Goal: Task Accomplishment & Management: Complete application form

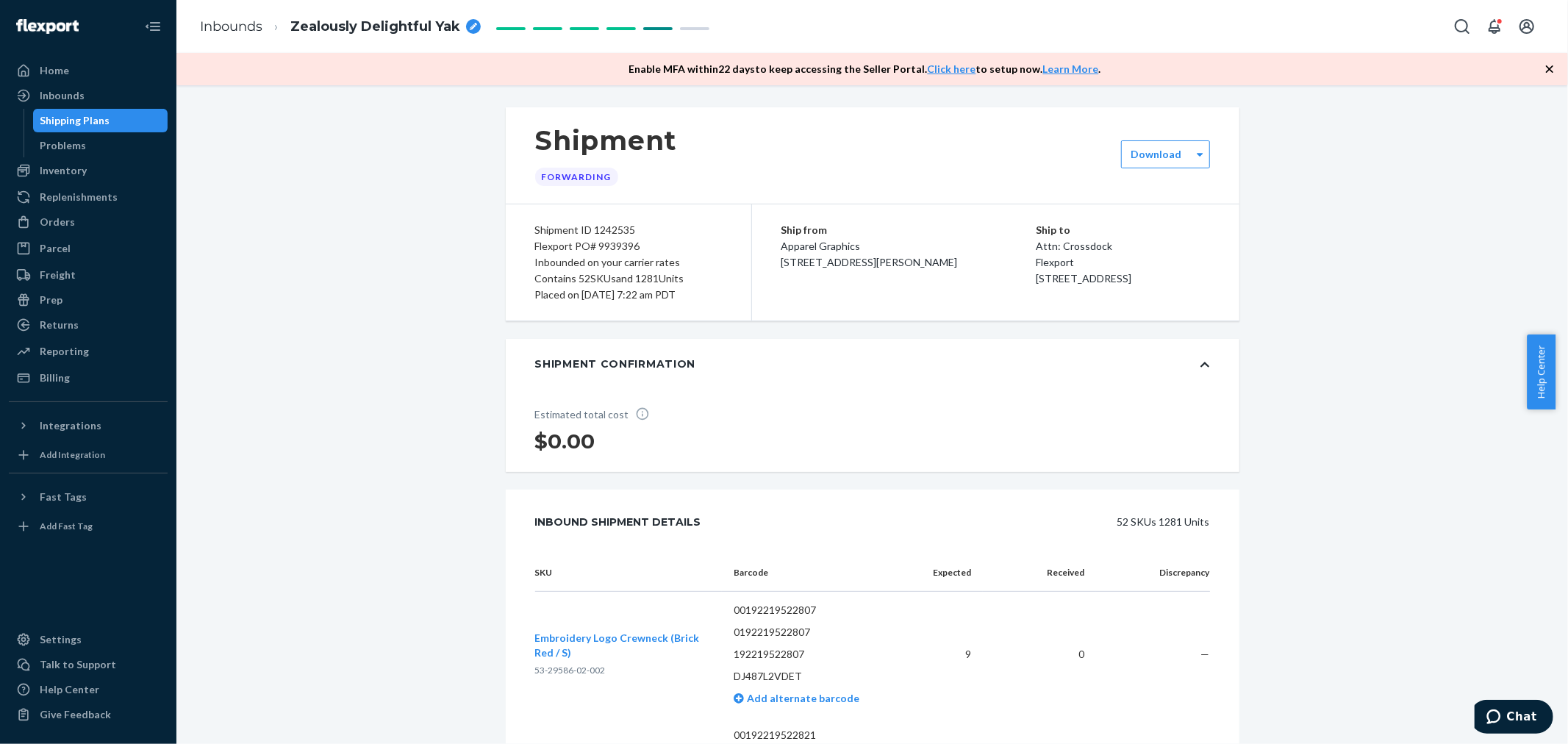
scroll to position [7272, 0]
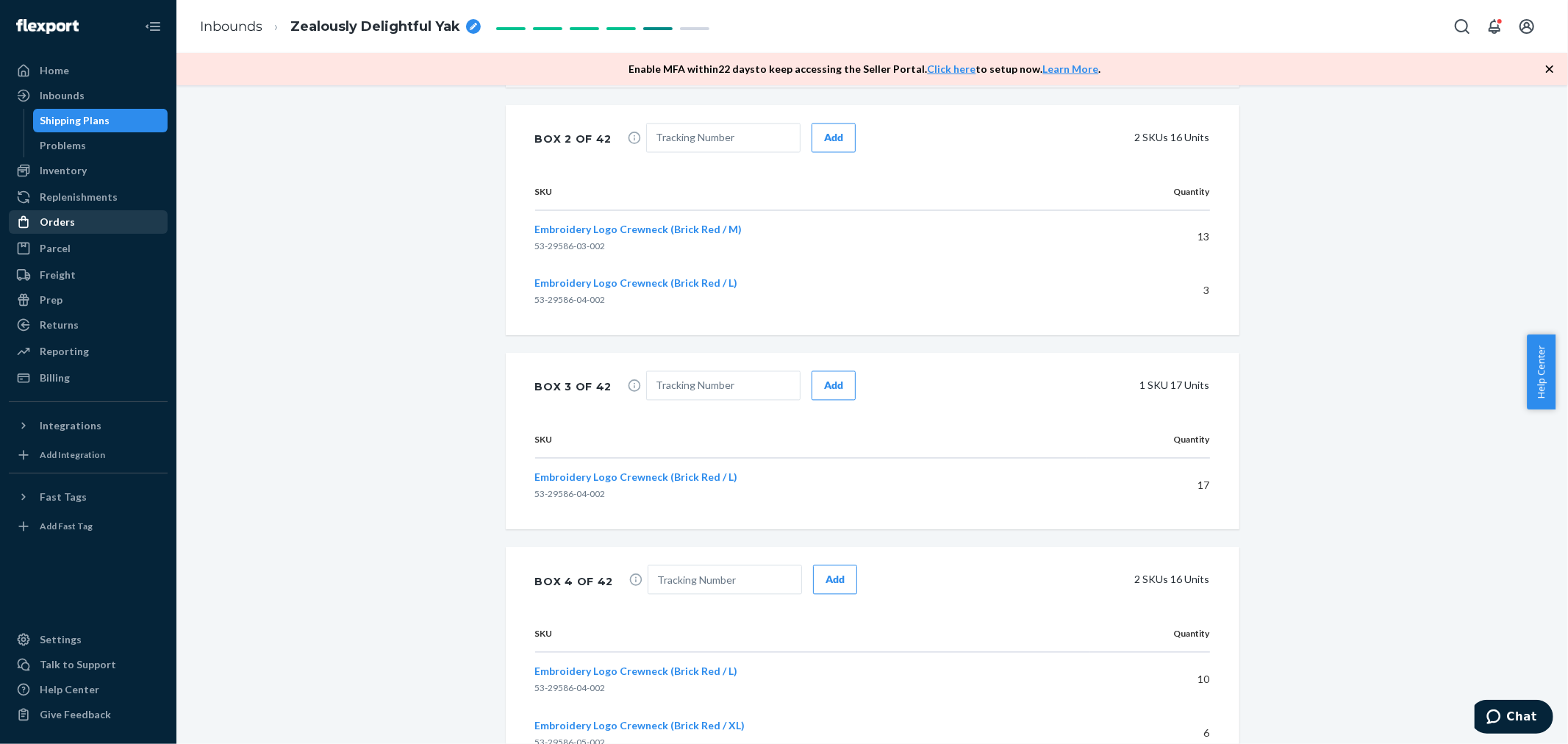
click at [84, 218] on div "Orders" at bounding box center [88, 221] width 156 height 20
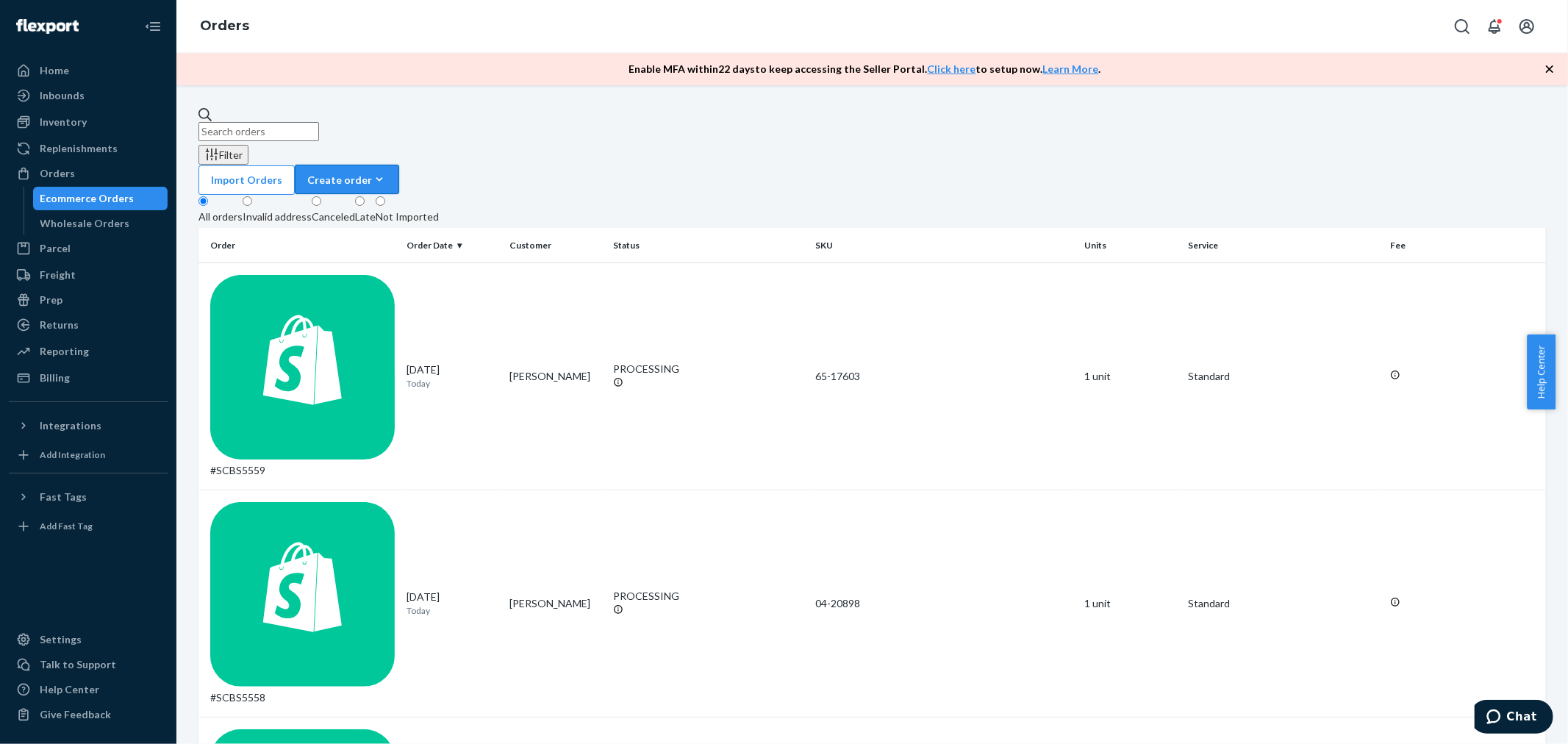
click at [387, 172] on div "Create order" at bounding box center [347, 179] width 80 height 16
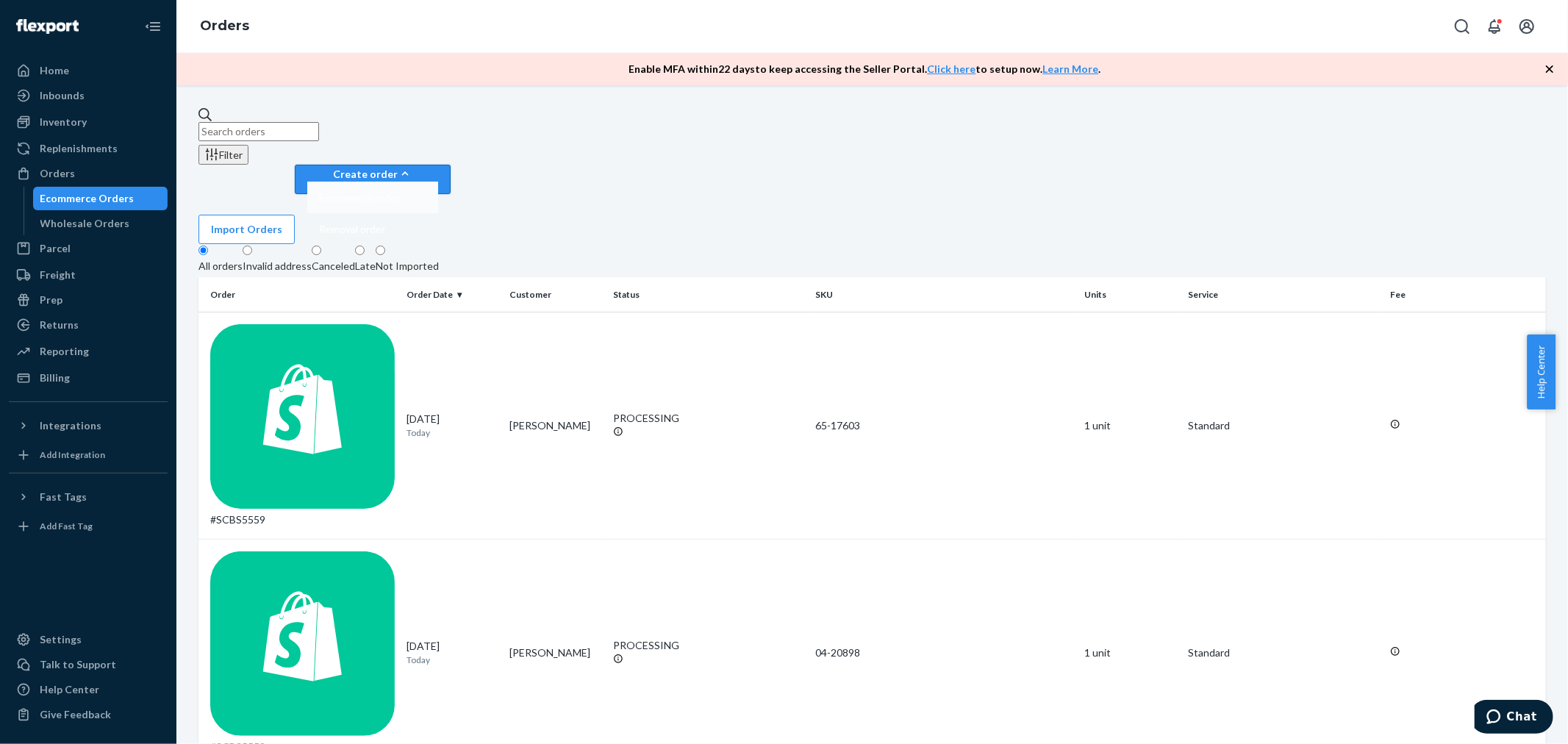
click at [400, 193] on span "Ecommerce order" at bounding box center [360, 198] width 81 height 10
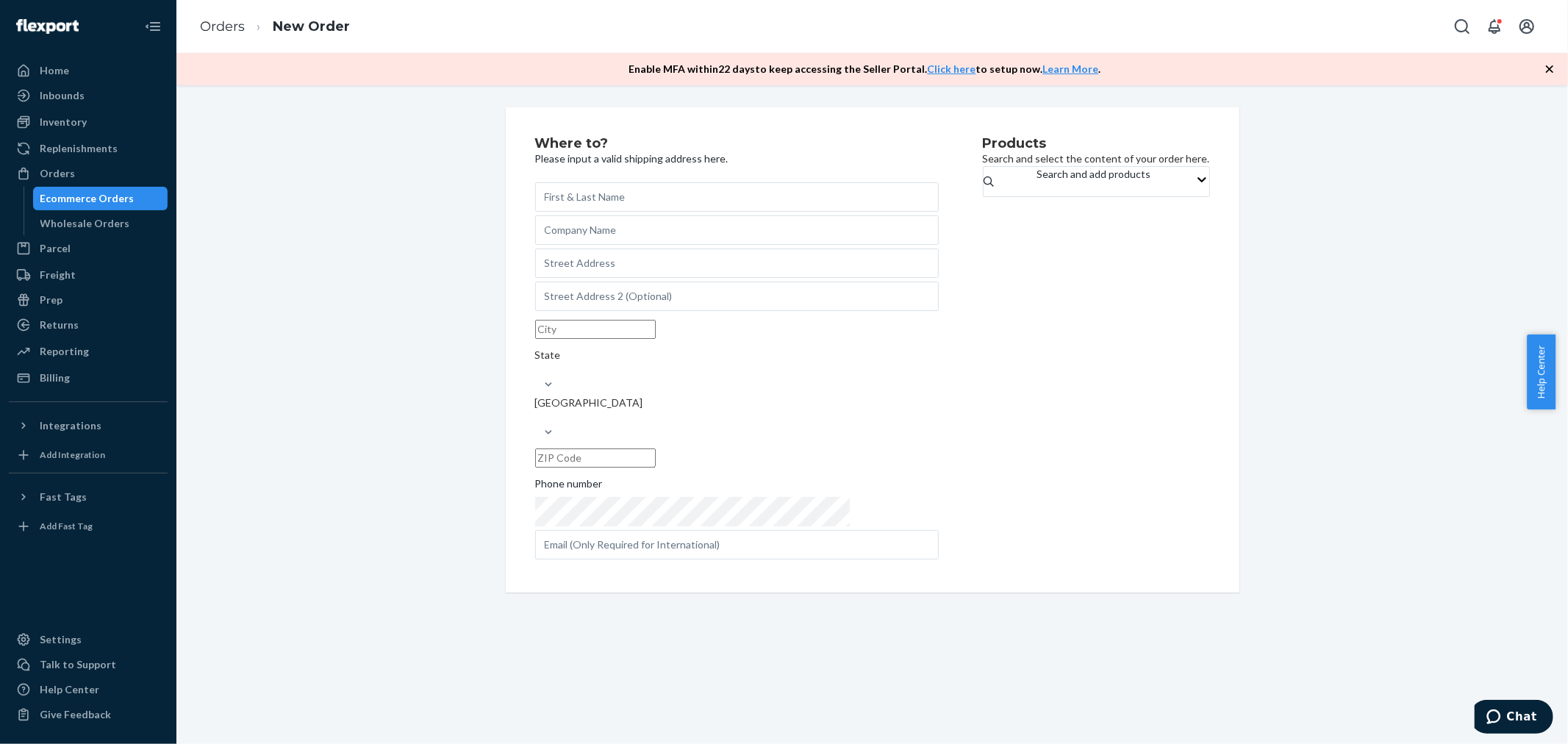
click at [671, 193] on input "text" at bounding box center [736, 197] width 403 height 29
type input "[PERSON_NAME]"
click at [691, 245] on input "text" at bounding box center [736, 230] width 403 height 29
click at [485, 263] on div "Where to? Please input a valid shipping address here. [PERSON_NAME] State Unite…" at bounding box center [872, 350] width 1369 height 485
click at [586, 239] on input "text" at bounding box center [736, 230] width 403 height 29
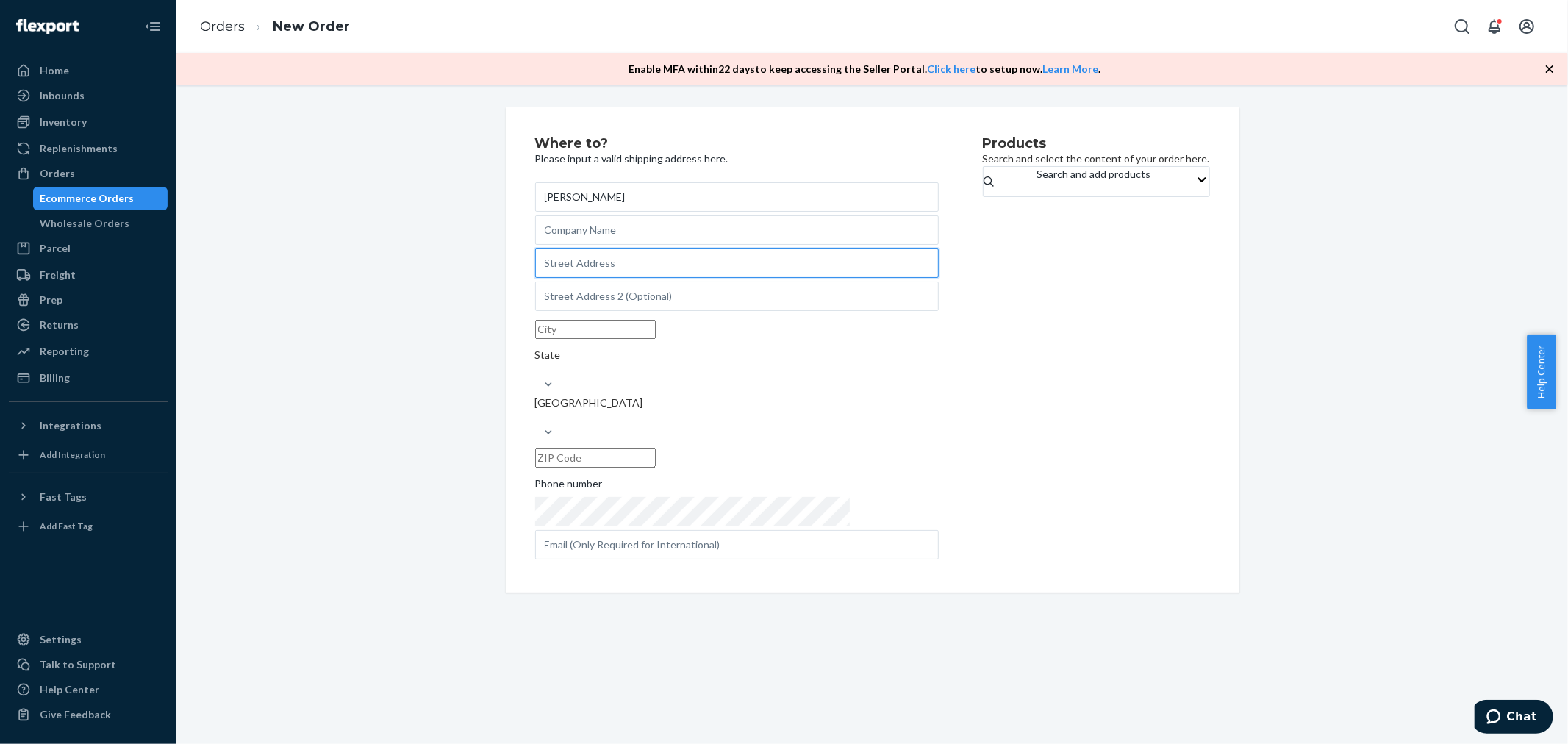
click at [585, 278] on input "text" at bounding box center [736, 264] width 403 height 29
click at [623, 267] on input "text" at bounding box center [736, 264] width 403 height 29
paste input "[STREET_ADDRESS]"
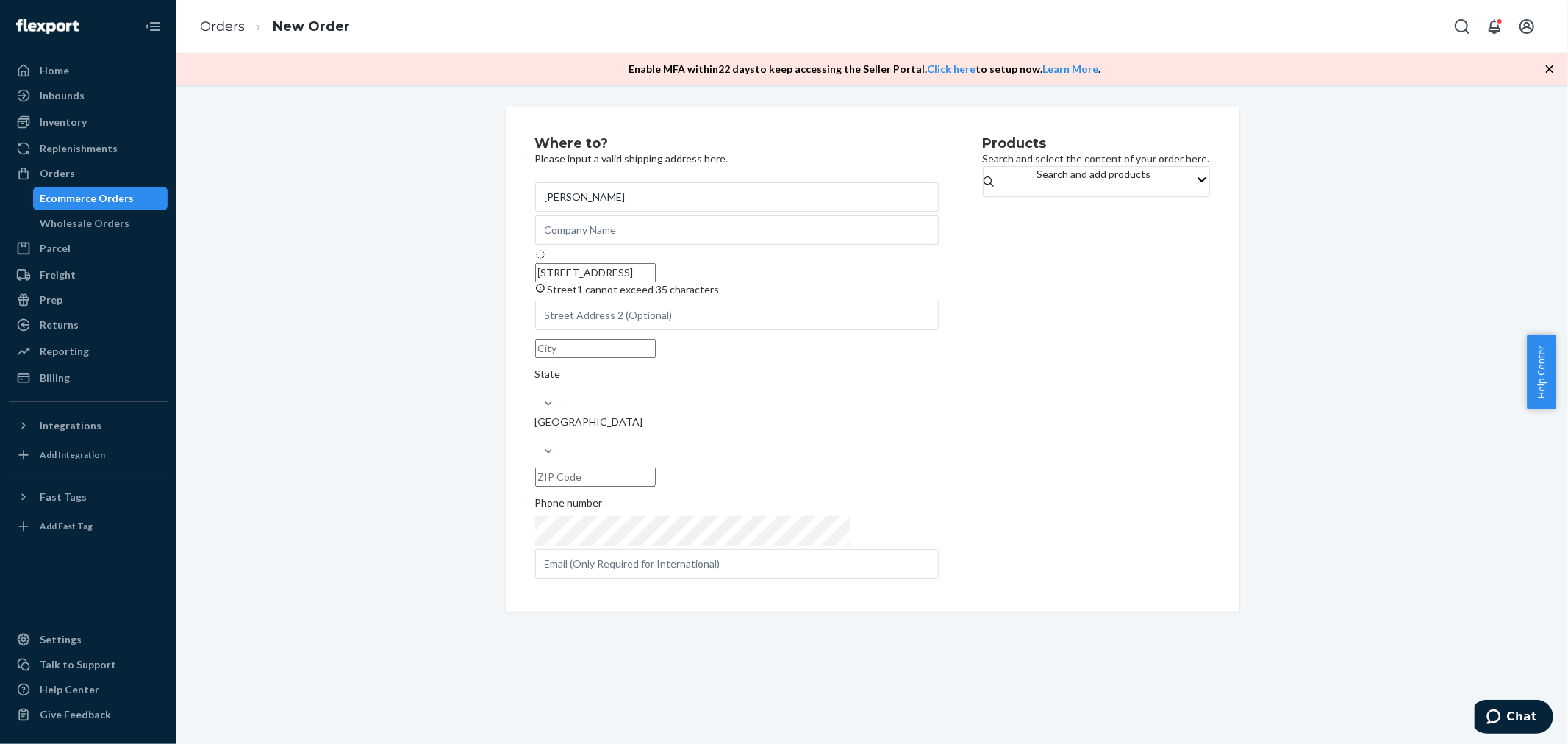
drag, startPoint x: 657, startPoint y: 309, endPoint x: 674, endPoint y: 307, distance: 17.1
type input "[STREET_ADDRESS]"
type input "[GEOGRAPHIC_DATA]"
type input "23185"
click at [1090, 188] on div "Search and add products" at bounding box center [1094, 181] width 114 height 29
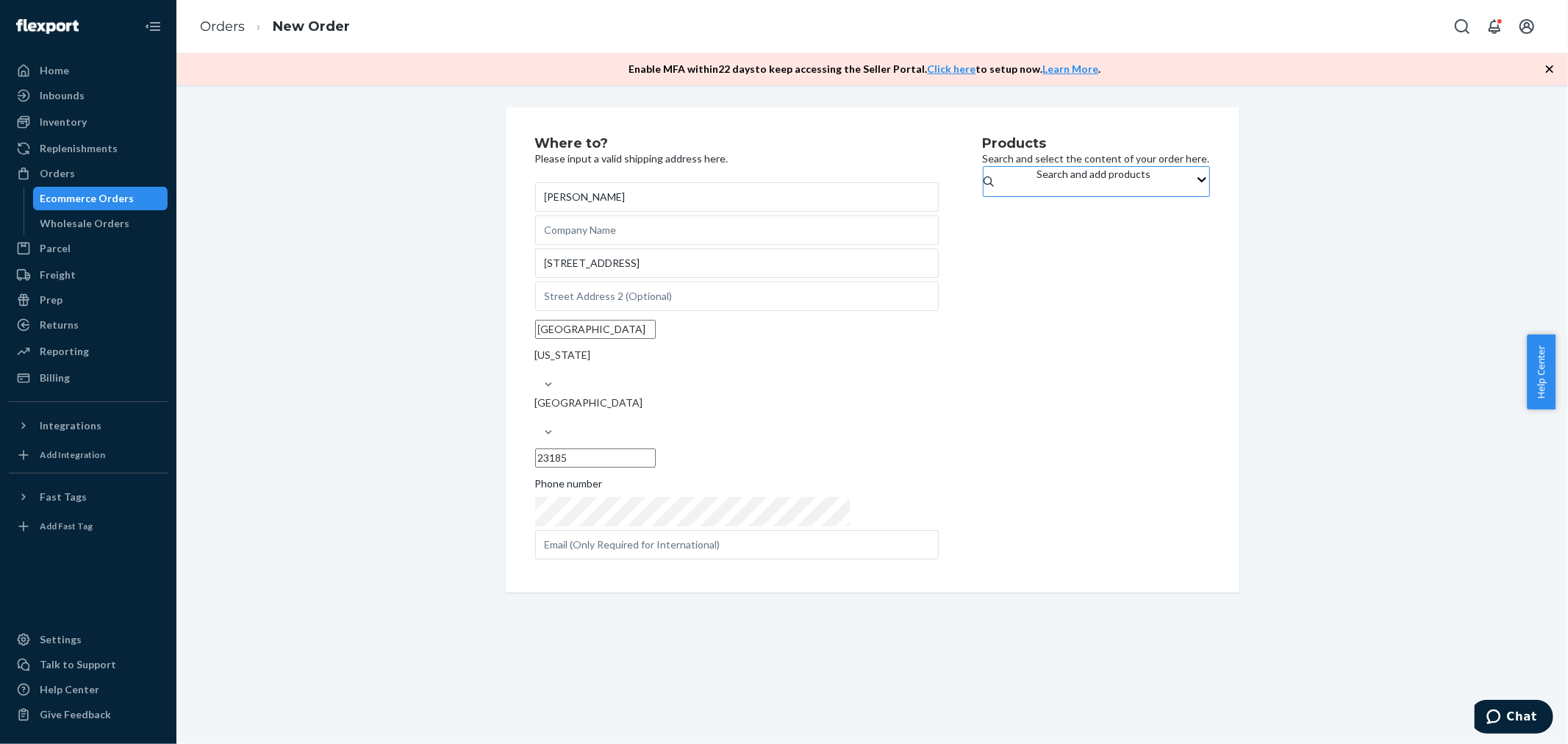
click at [1038, 188] on input "Search and add products" at bounding box center [1038, 189] width 2 height 15
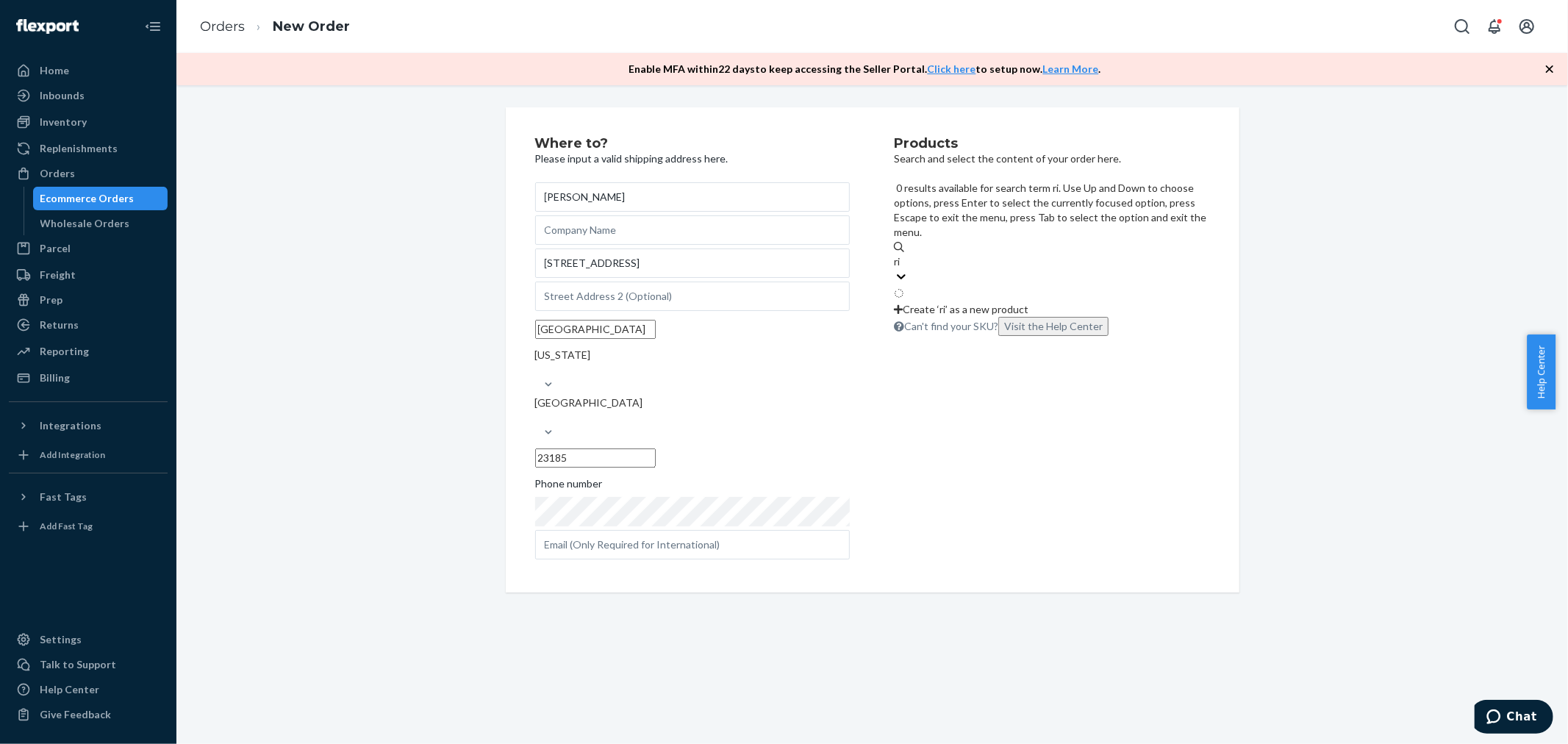
type input "r"
type input "sock"
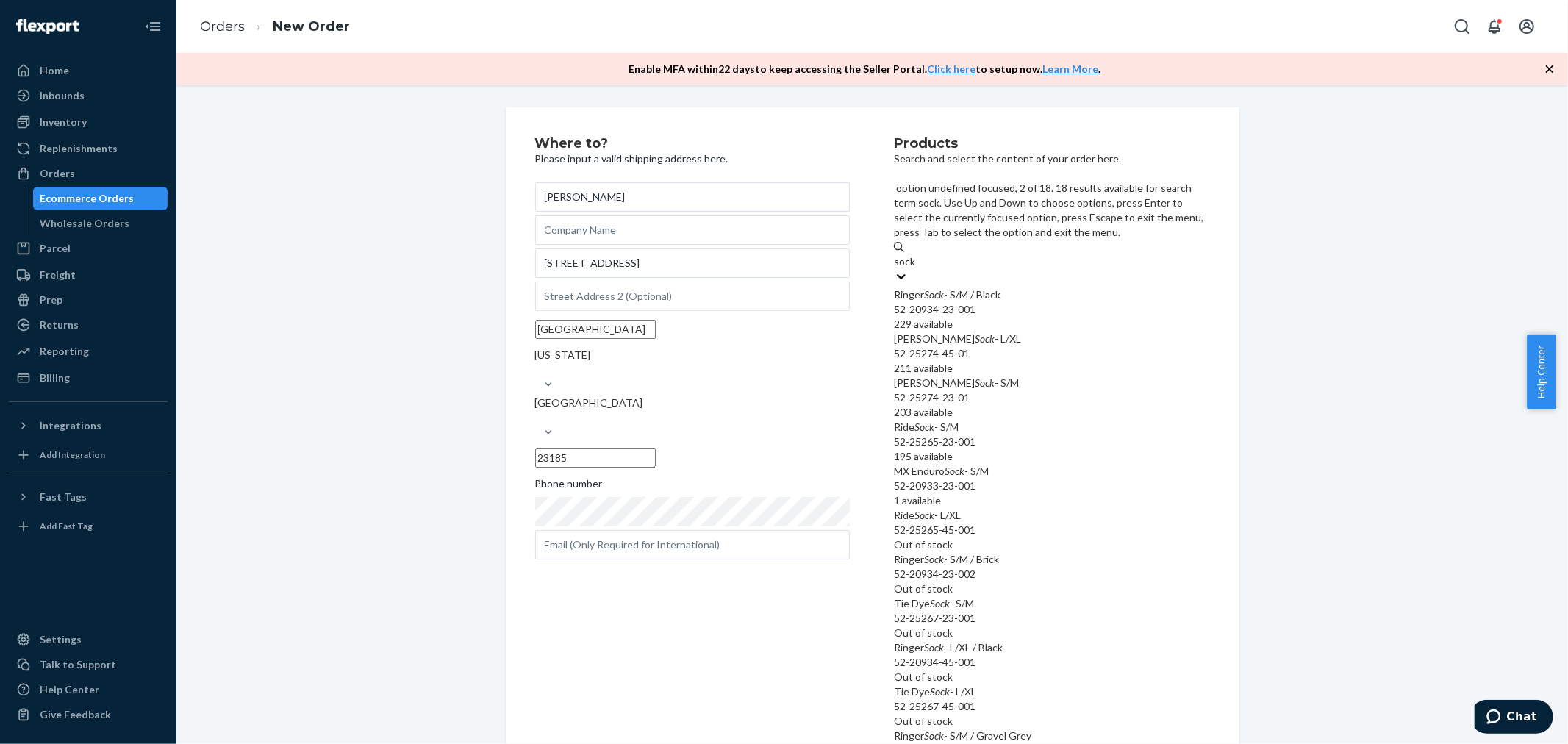
click at [1044, 331] on div "[PERSON_NAME] Sock - L/XL 52-25274-45-01 211 available" at bounding box center [1051, 353] width 316 height 44
click at [916, 260] on input "sock" at bounding box center [905, 262] width 22 height 15
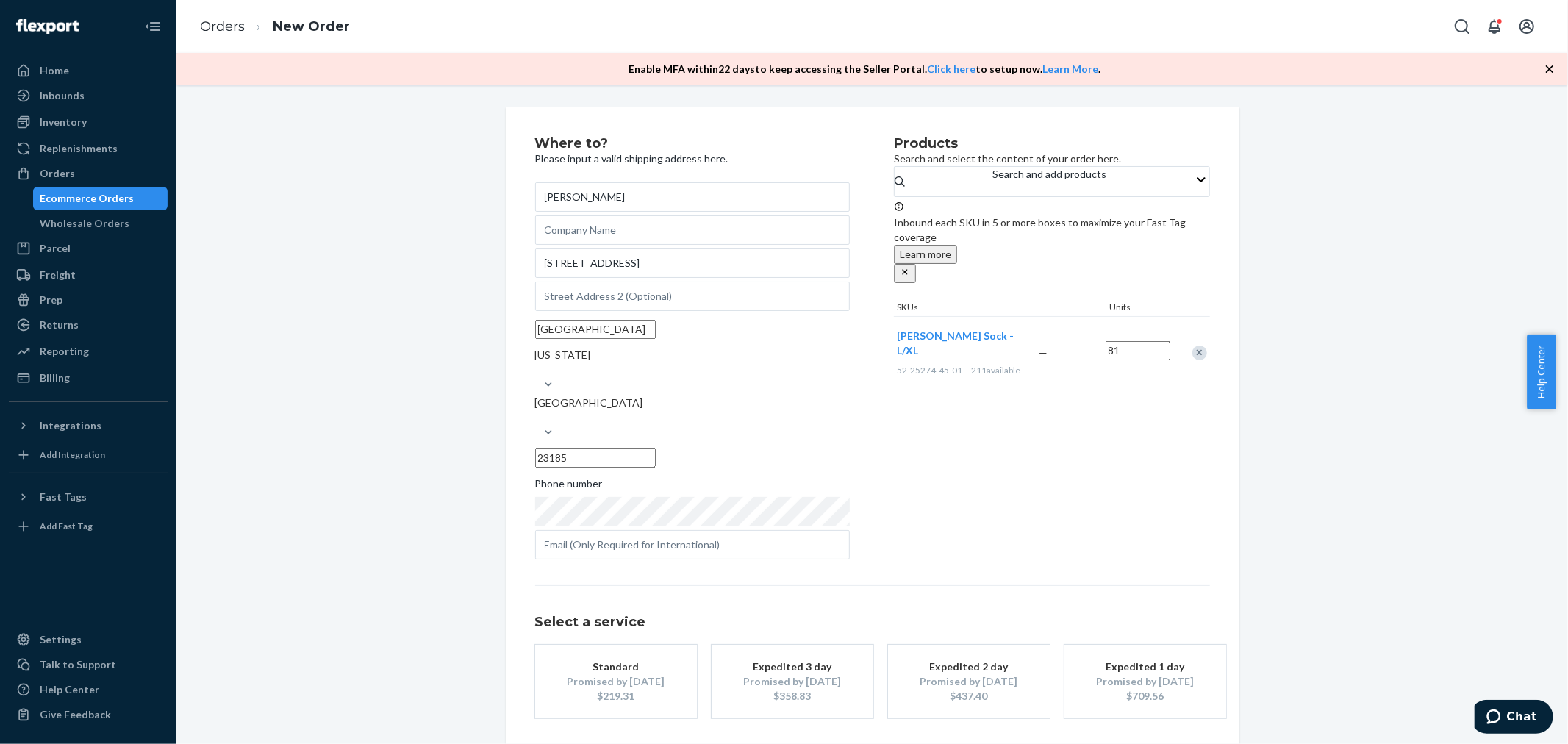
type input "81"
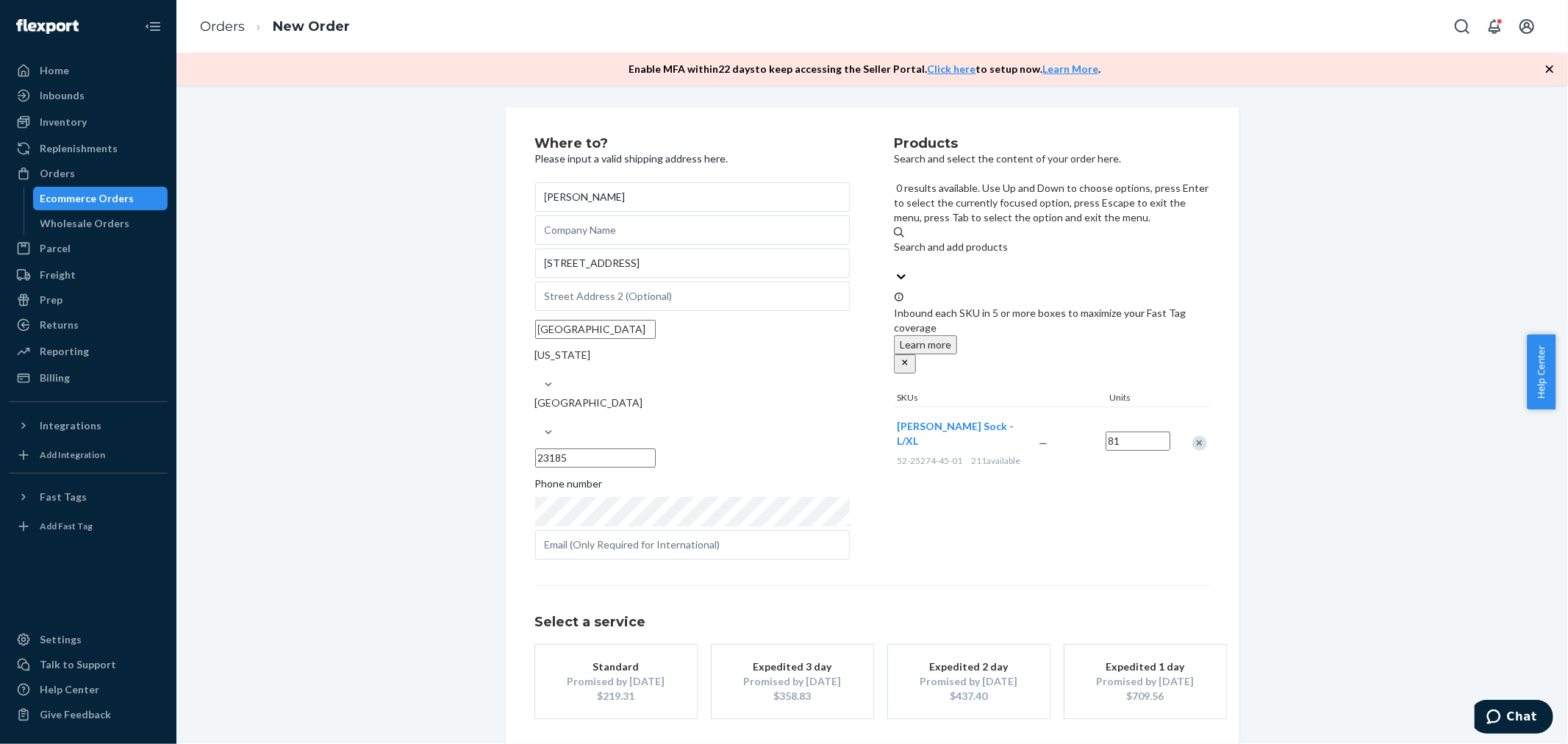
click at [1029, 240] on div "Search and add products" at bounding box center [1051, 254] width 316 height 29
click at [896, 254] on input "0 results available. Use Up and Down to choose options, press Enter to select t…" at bounding box center [895, 262] width 2 height 15
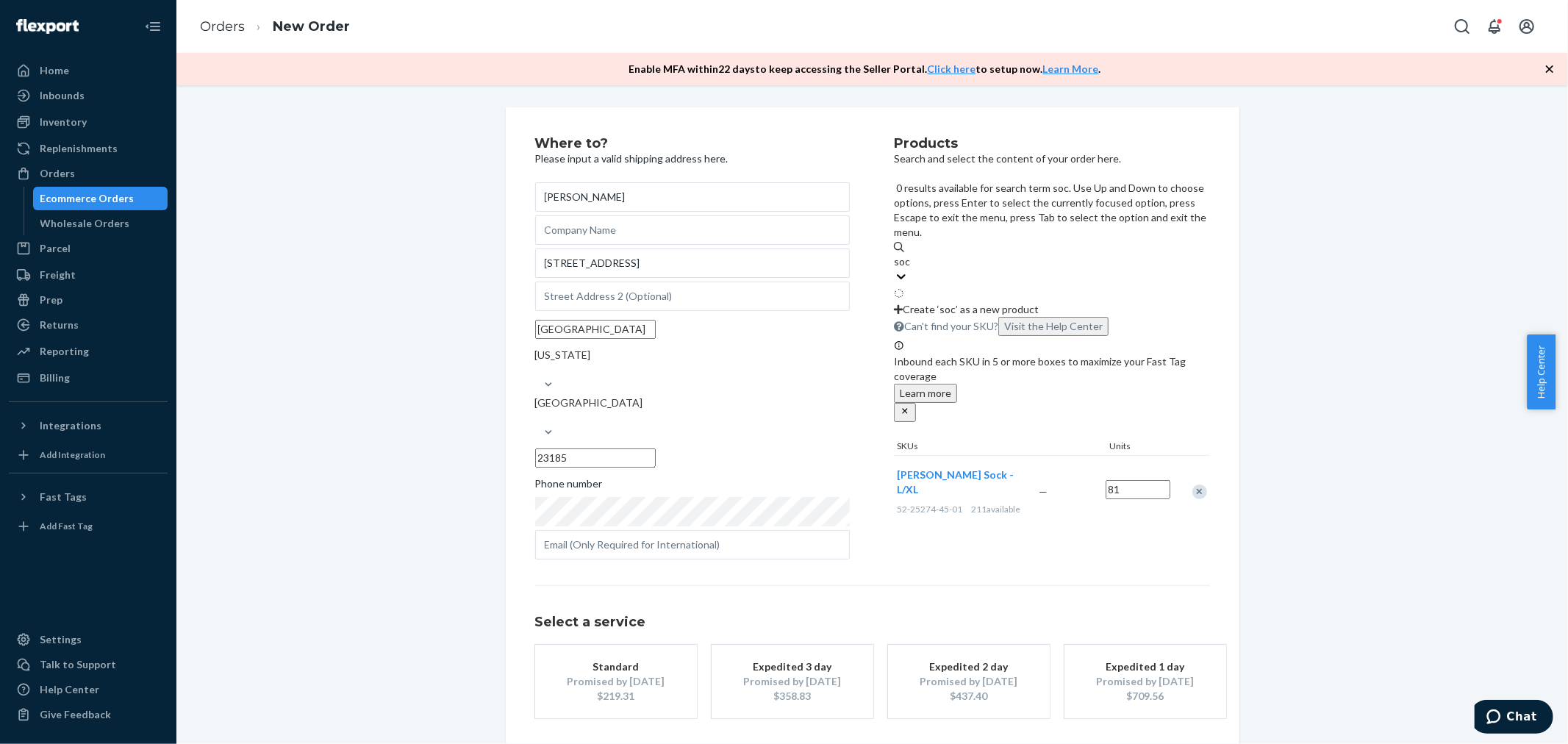
type input "sock"
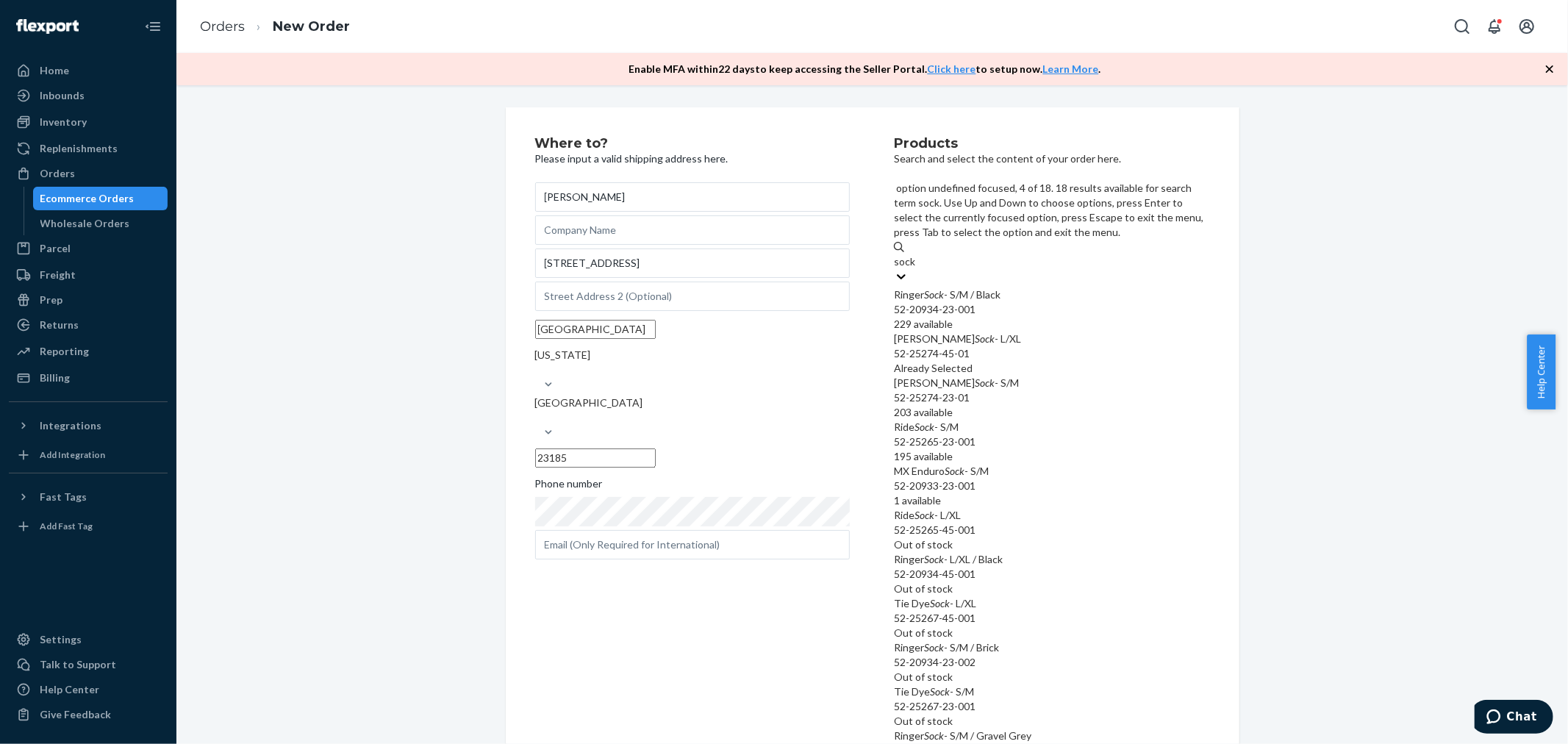
click at [1047, 435] on div "52-25265-23-001" at bounding box center [1051, 442] width 316 height 15
click at [916, 269] on input "sock" at bounding box center [905, 262] width 22 height 15
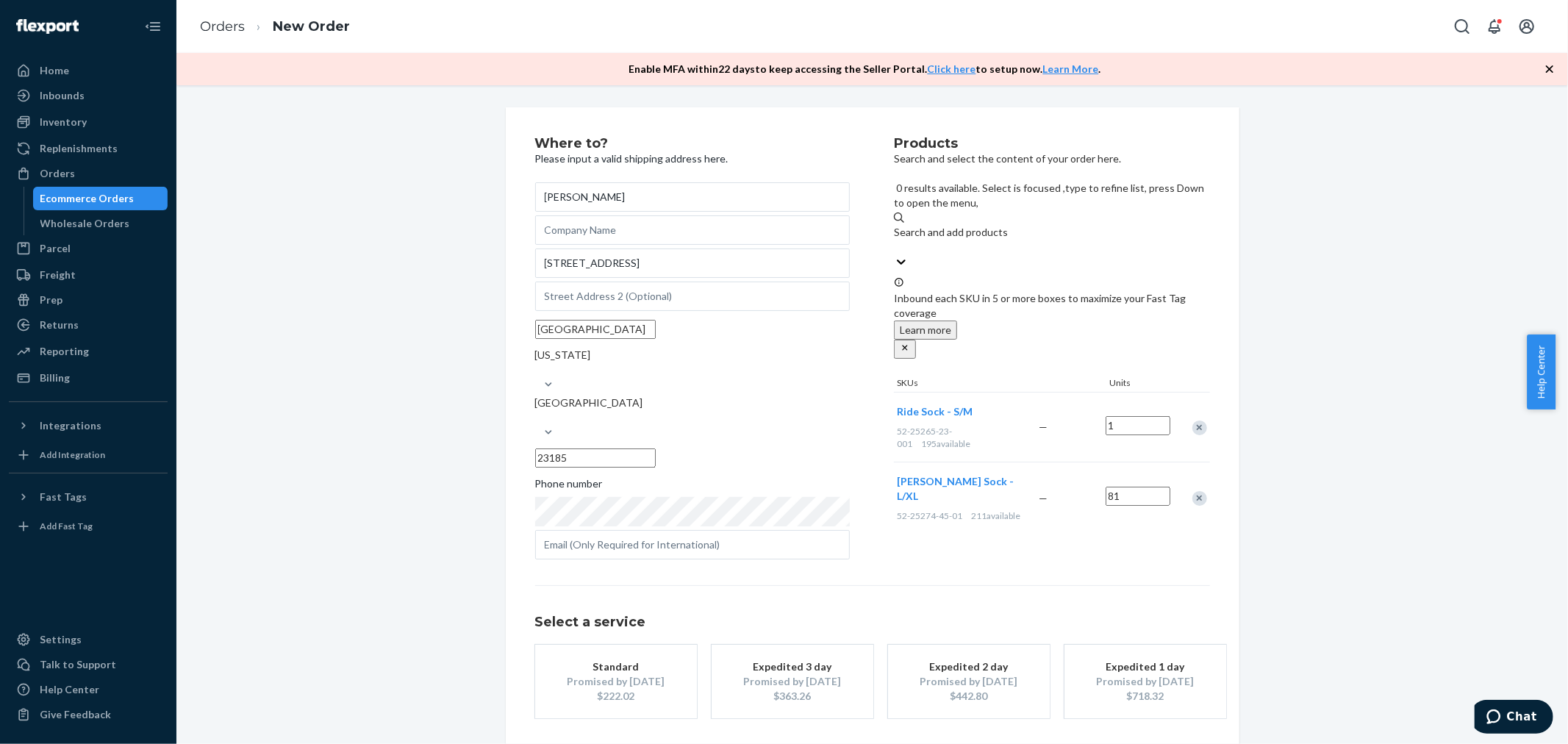
click at [1203, 397] on div "Where to? Please input a valid shipping address here. [PERSON_NAME] [STREET_ADD…" at bounding box center [873, 457] width 734 height 699
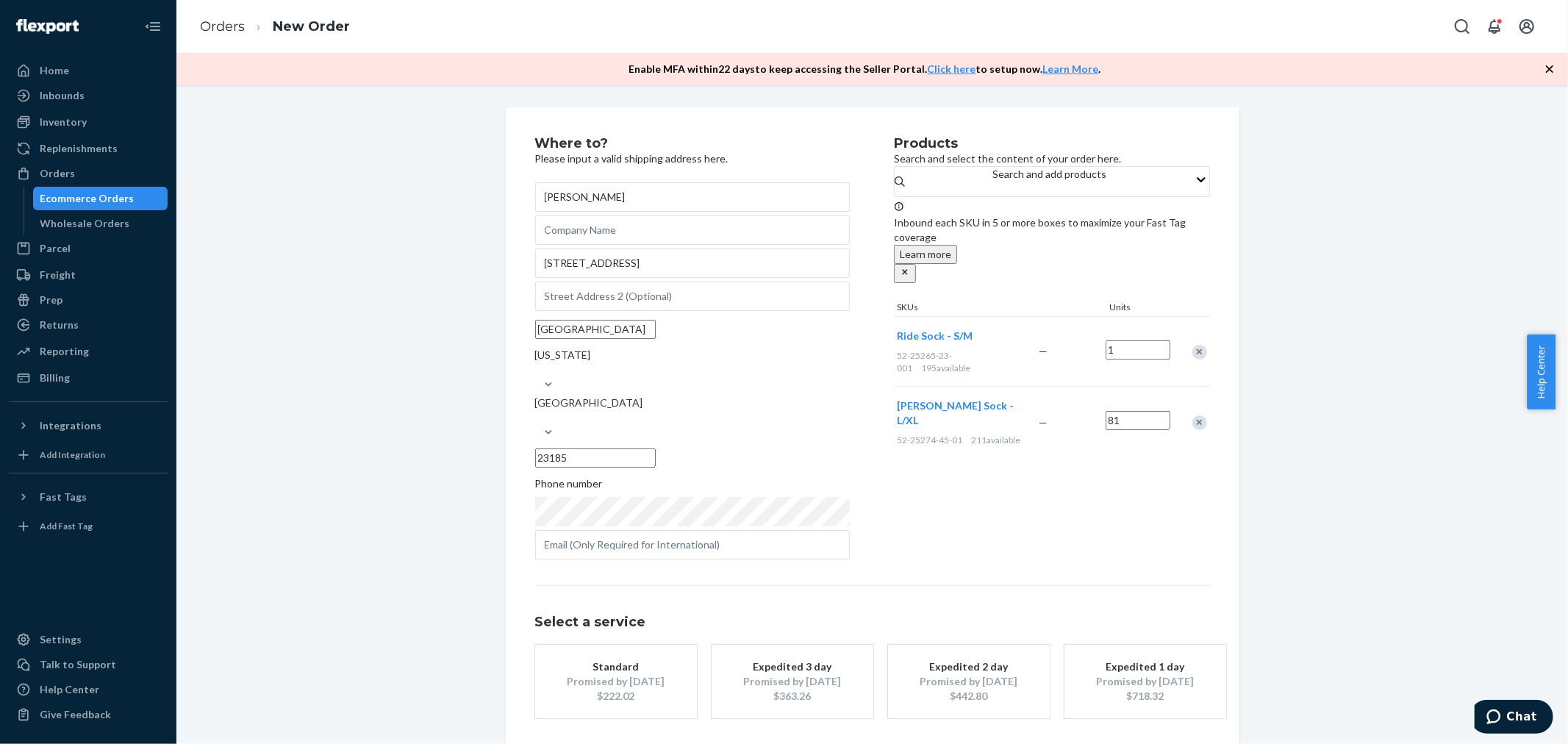
click at [1195, 415] on div "Remove Item" at bounding box center [1199, 423] width 15 height 15
click at [1141, 340] on input "1" at bounding box center [1138, 350] width 65 height 19
type input "80"
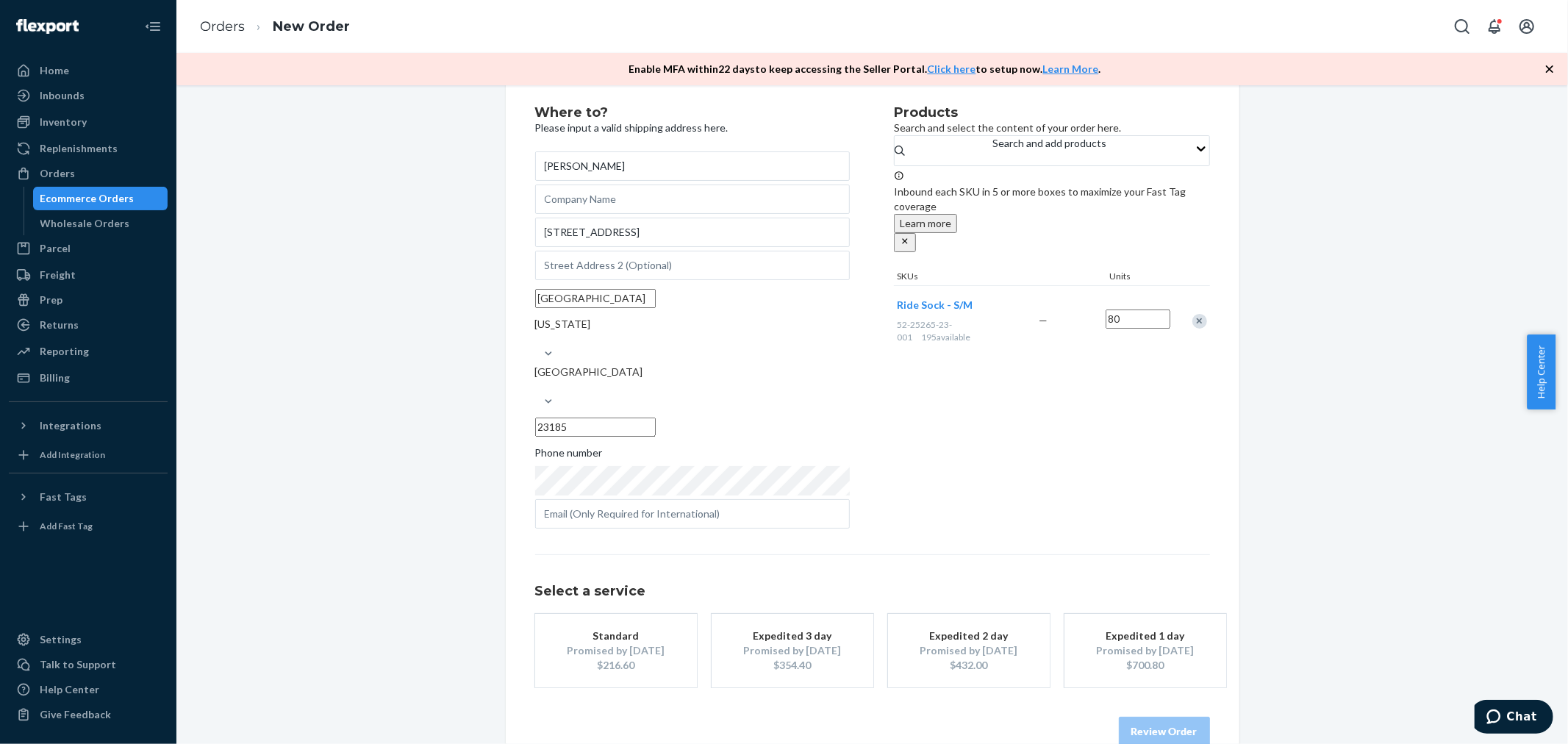
drag, startPoint x: 585, startPoint y: 634, endPoint x: 608, endPoint y: 694, distance: 64.3
click at [627, 698] on div "Select a service Standard Promised by [DATE] $216.60 Expedited 3 day Promised b…" at bounding box center [873, 651] width 675 height 192
